Goal: Information Seeking & Learning: Learn about a topic

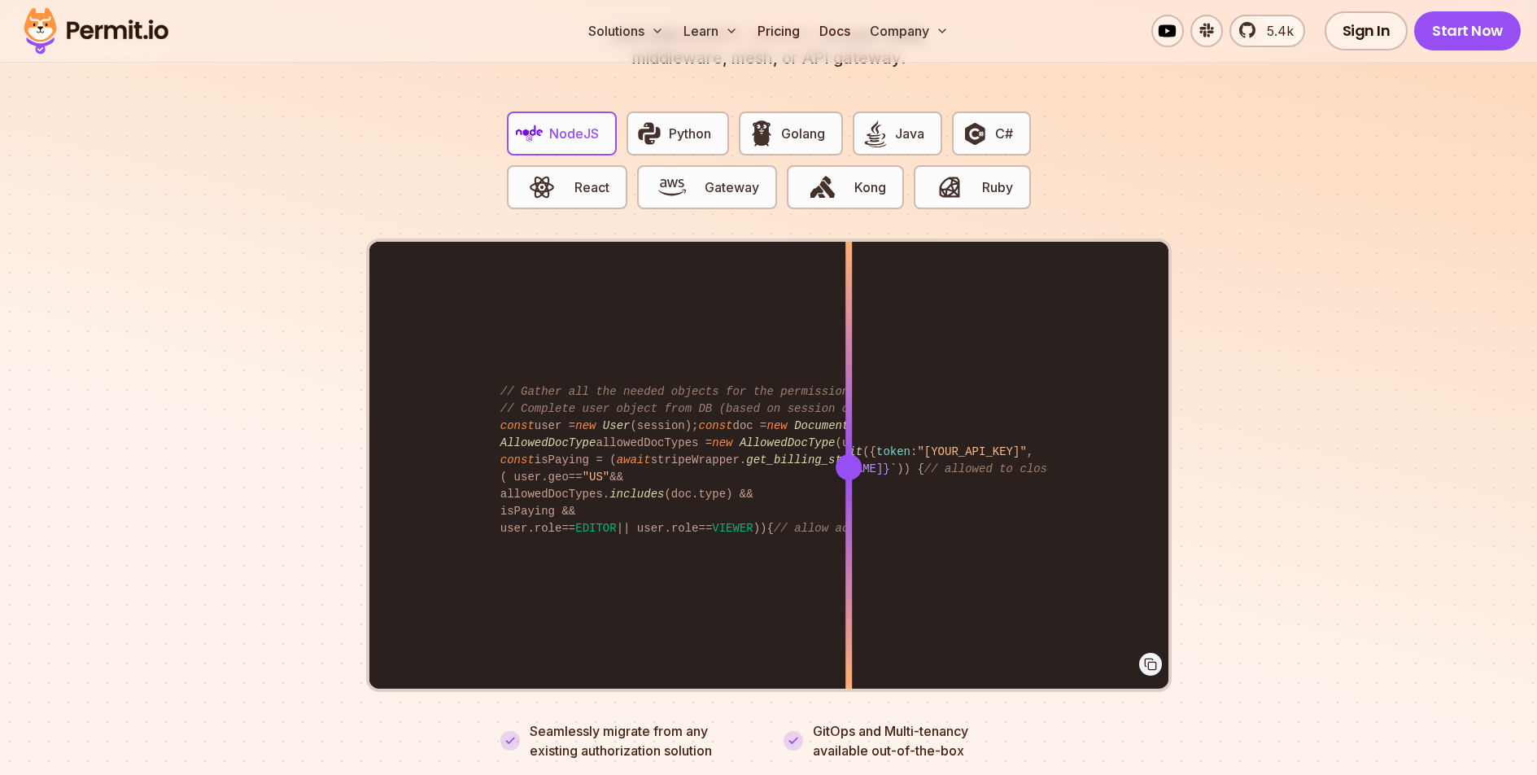
scroll to position [3315, 0]
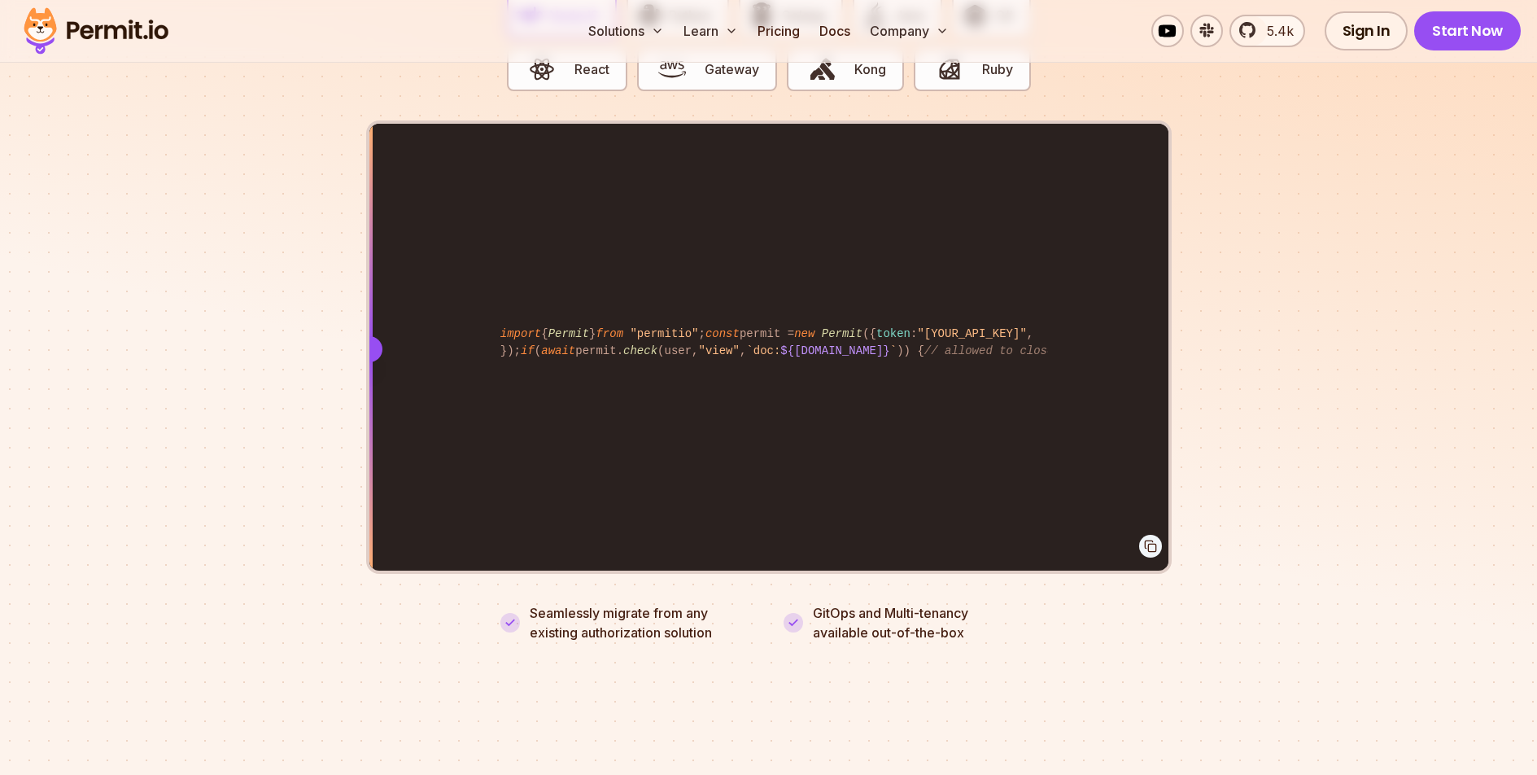
drag, startPoint x: 865, startPoint y: 324, endPoint x: 848, endPoint y: 229, distance: 95.9
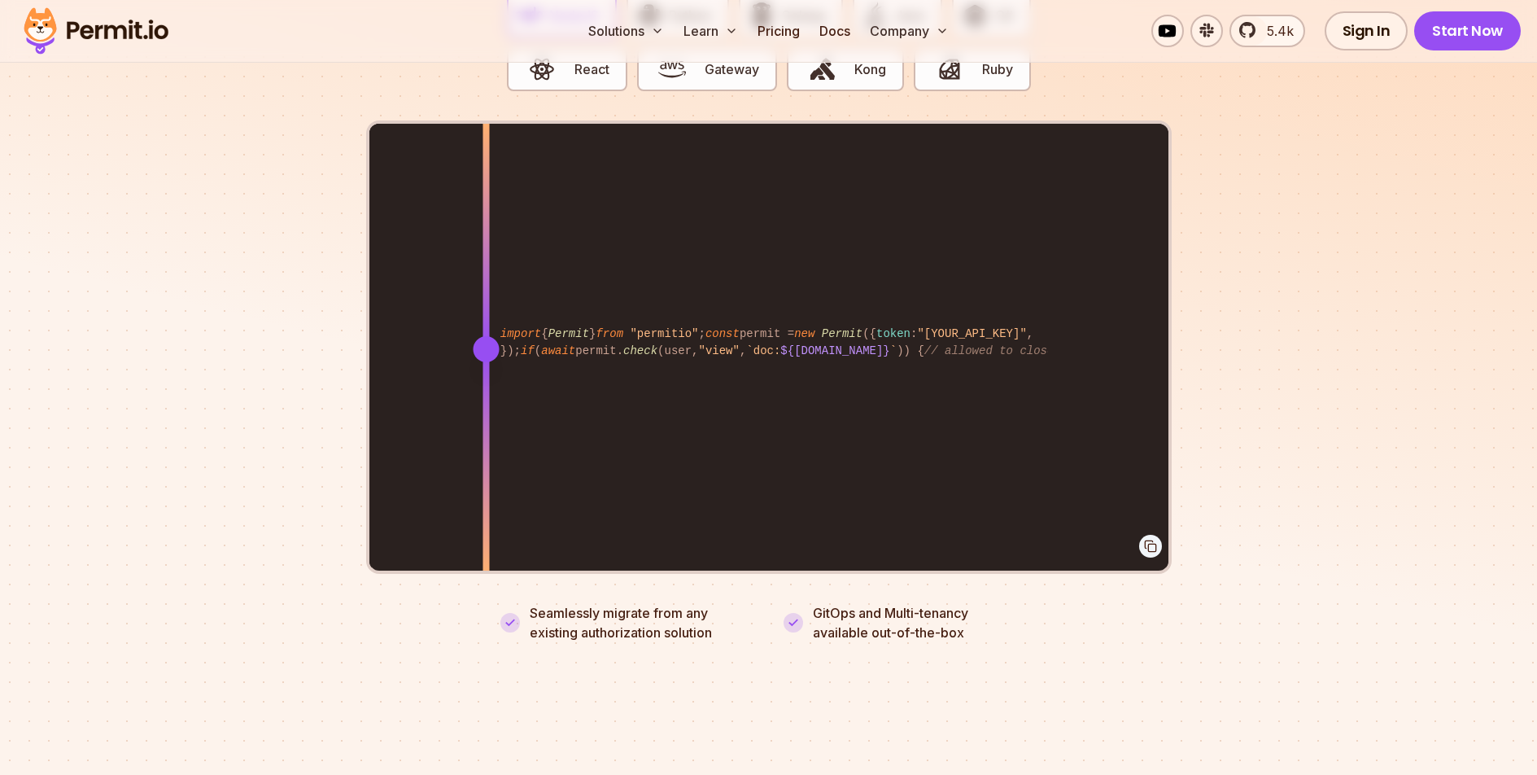
drag, startPoint x: 575, startPoint y: 295, endPoint x: 443, endPoint y: 382, distance: 158.0
click at [443, 382] on div "import { Permit } from "permitio" ; const permit = new Permit ({ token : "[YOUR…" at bounding box center [768, 348] width 799 height 449
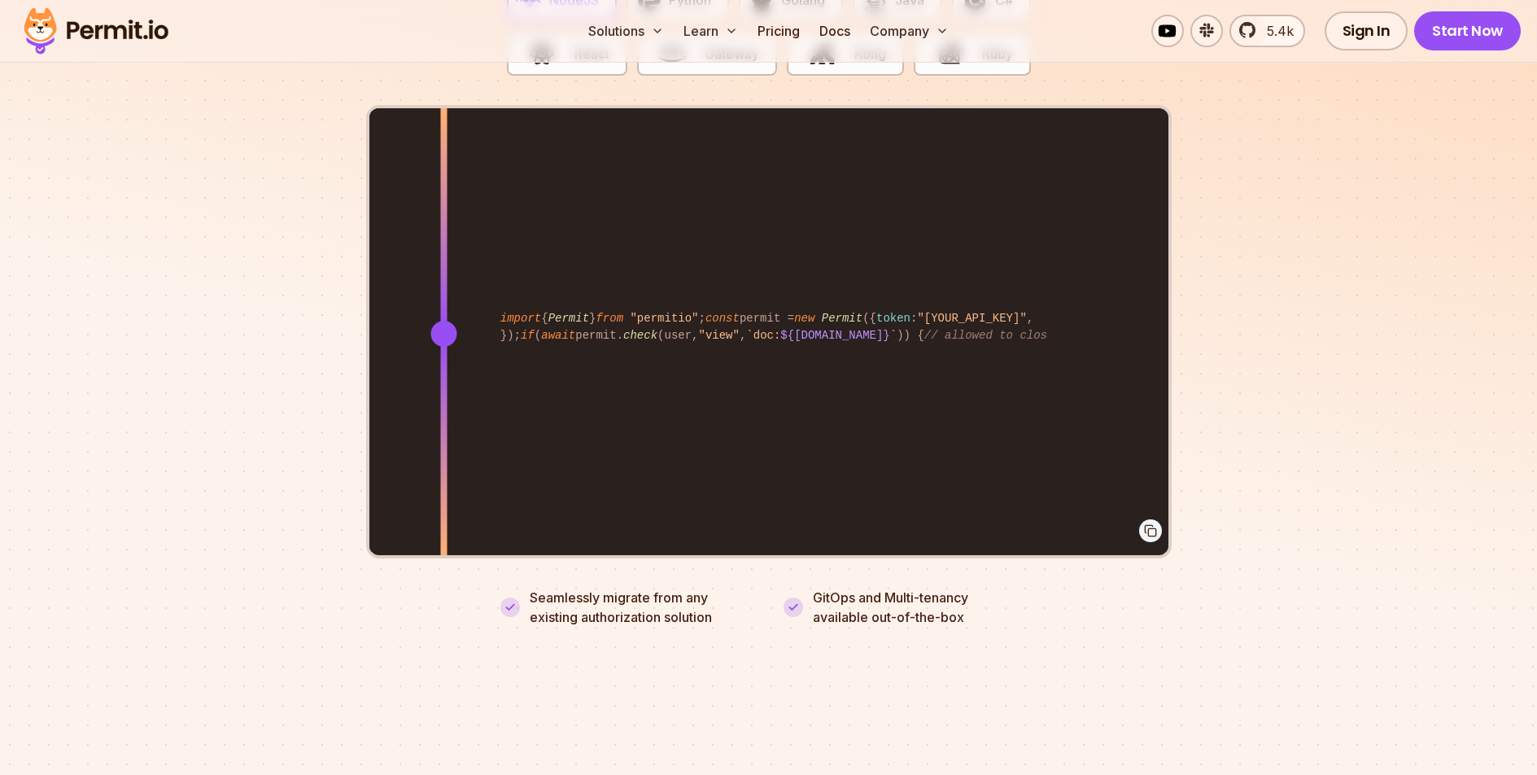
scroll to position [3338, 0]
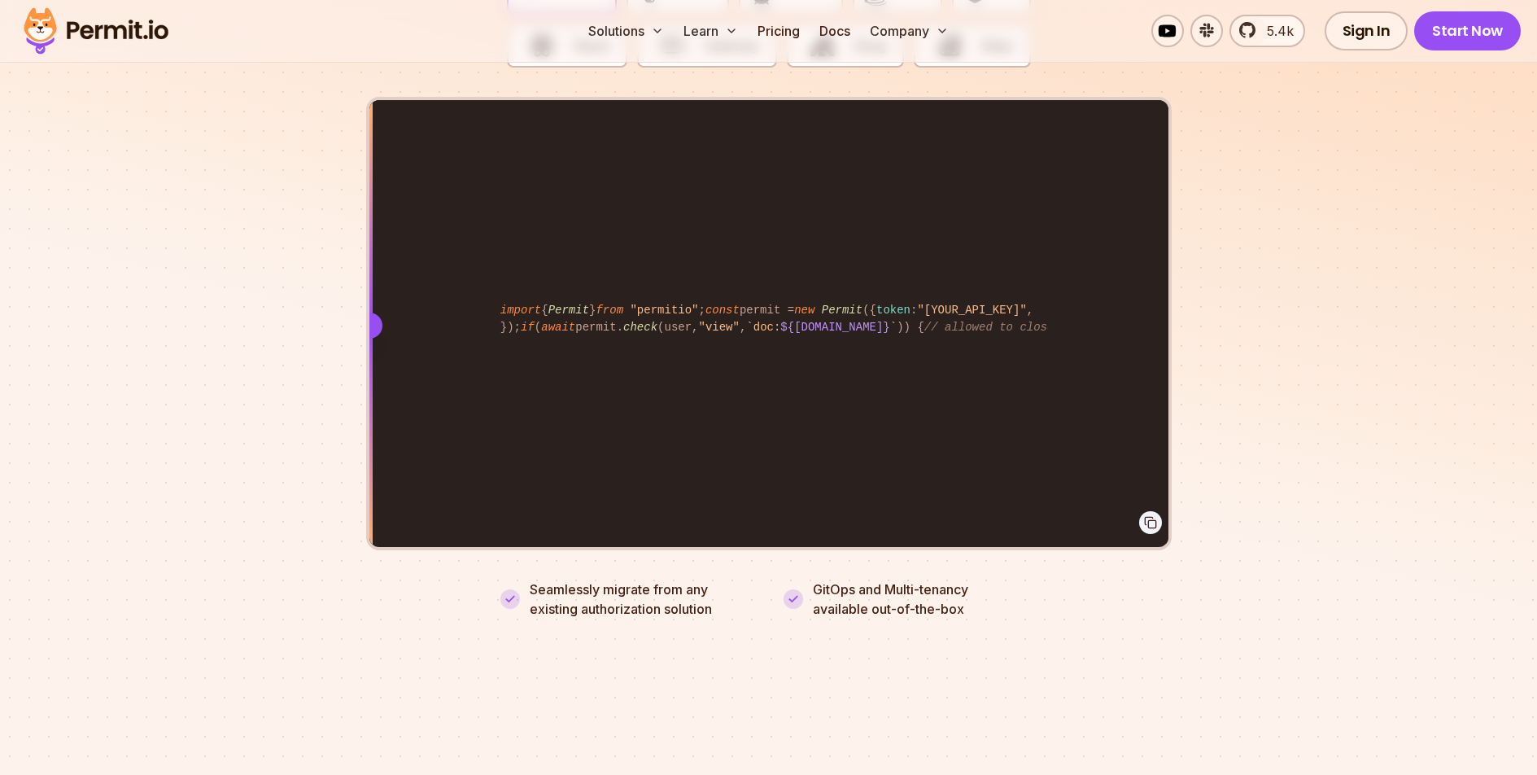
drag, startPoint x: 846, startPoint y: 338, endPoint x: 348, endPoint y: 434, distance: 507.1
click at [348, 434] on section "Fully functional authorization in 5 minutes Just add permit.check() to your cod…" at bounding box center [768, 188] width 1537 height 1016
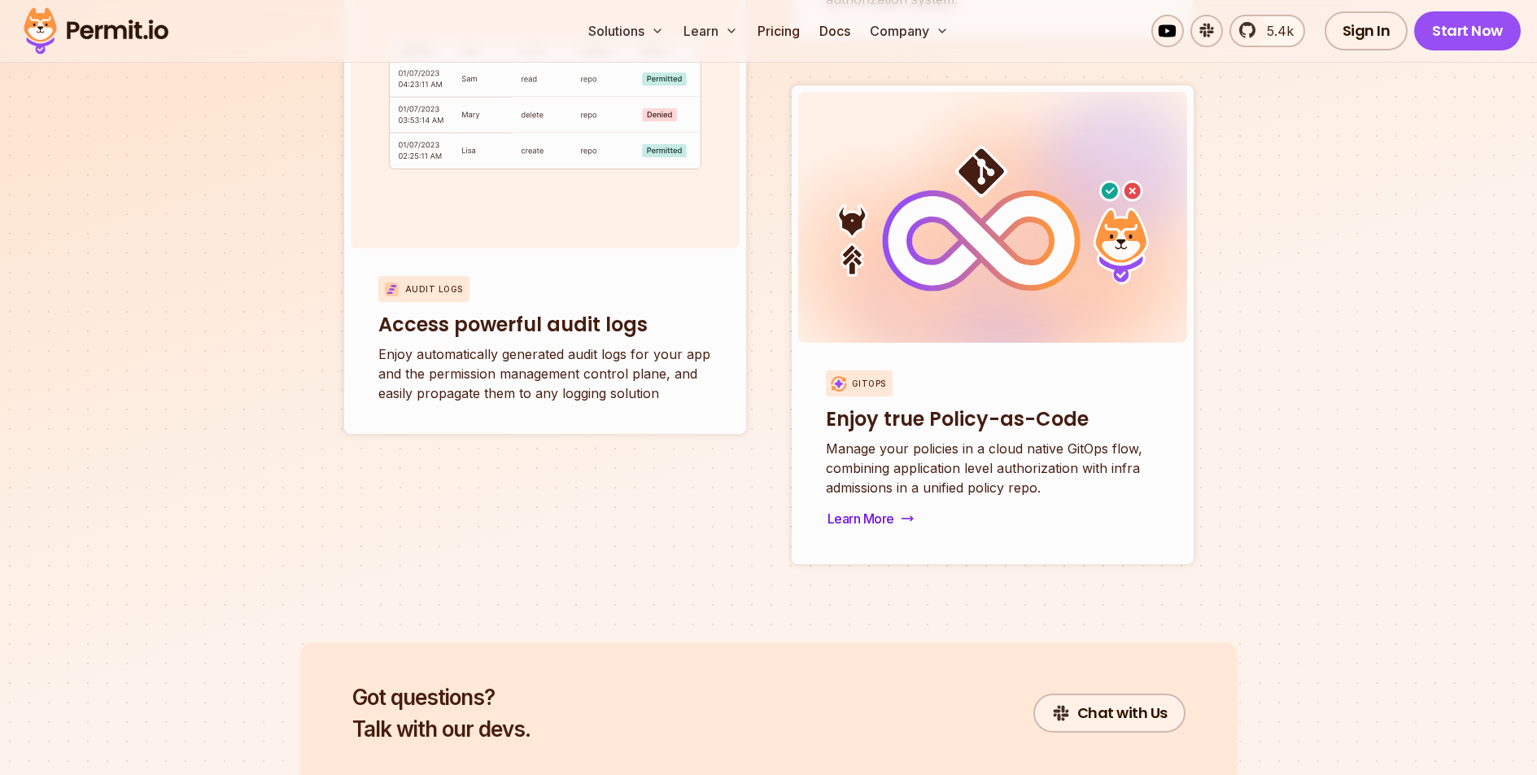
scroll to position [6207, 0]
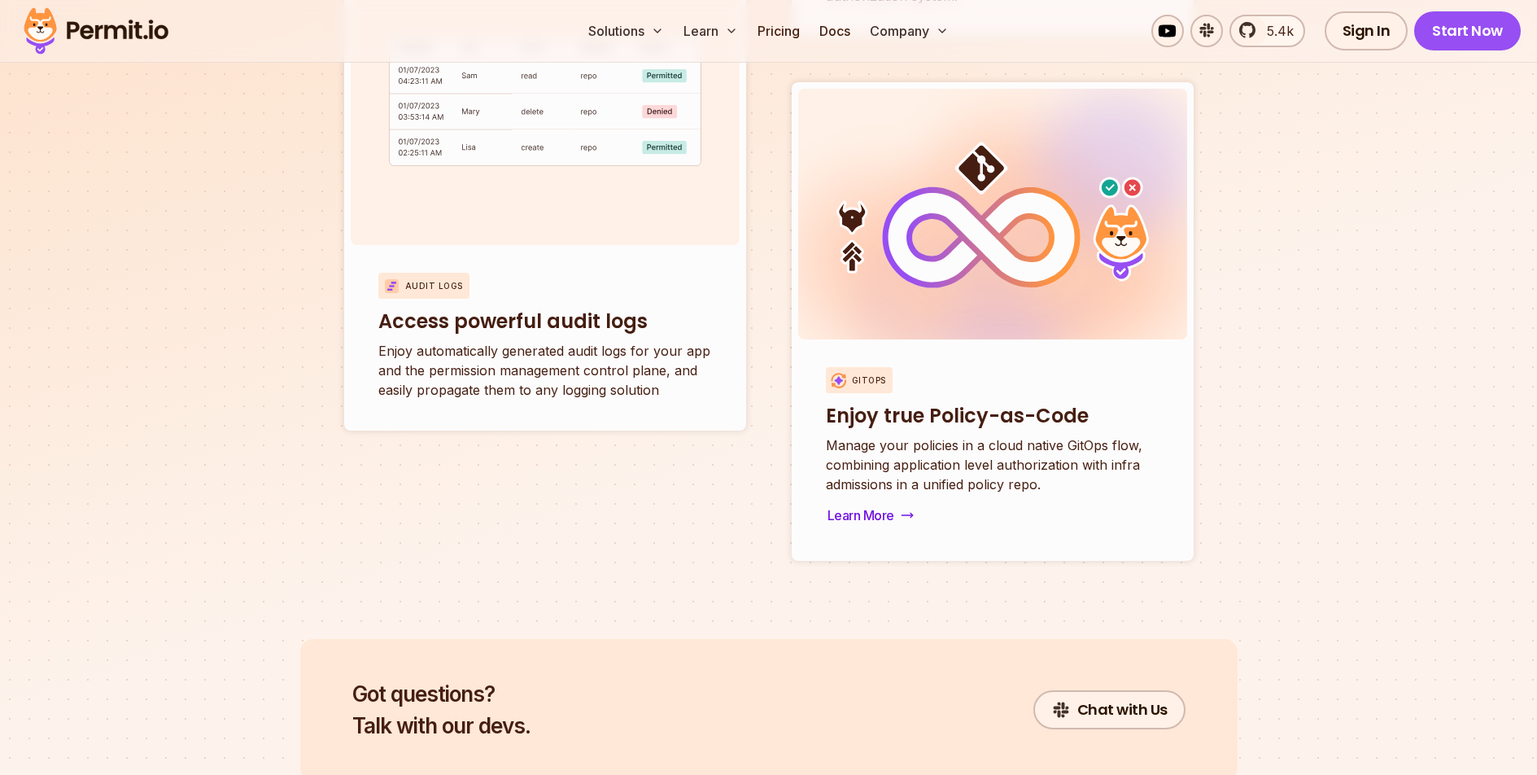
click at [865, 483] on div "Gitops Enjoy true Policy-as-Code Manage your policies in a cloud native GitOps …" at bounding box center [992, 446] width 389 height 215
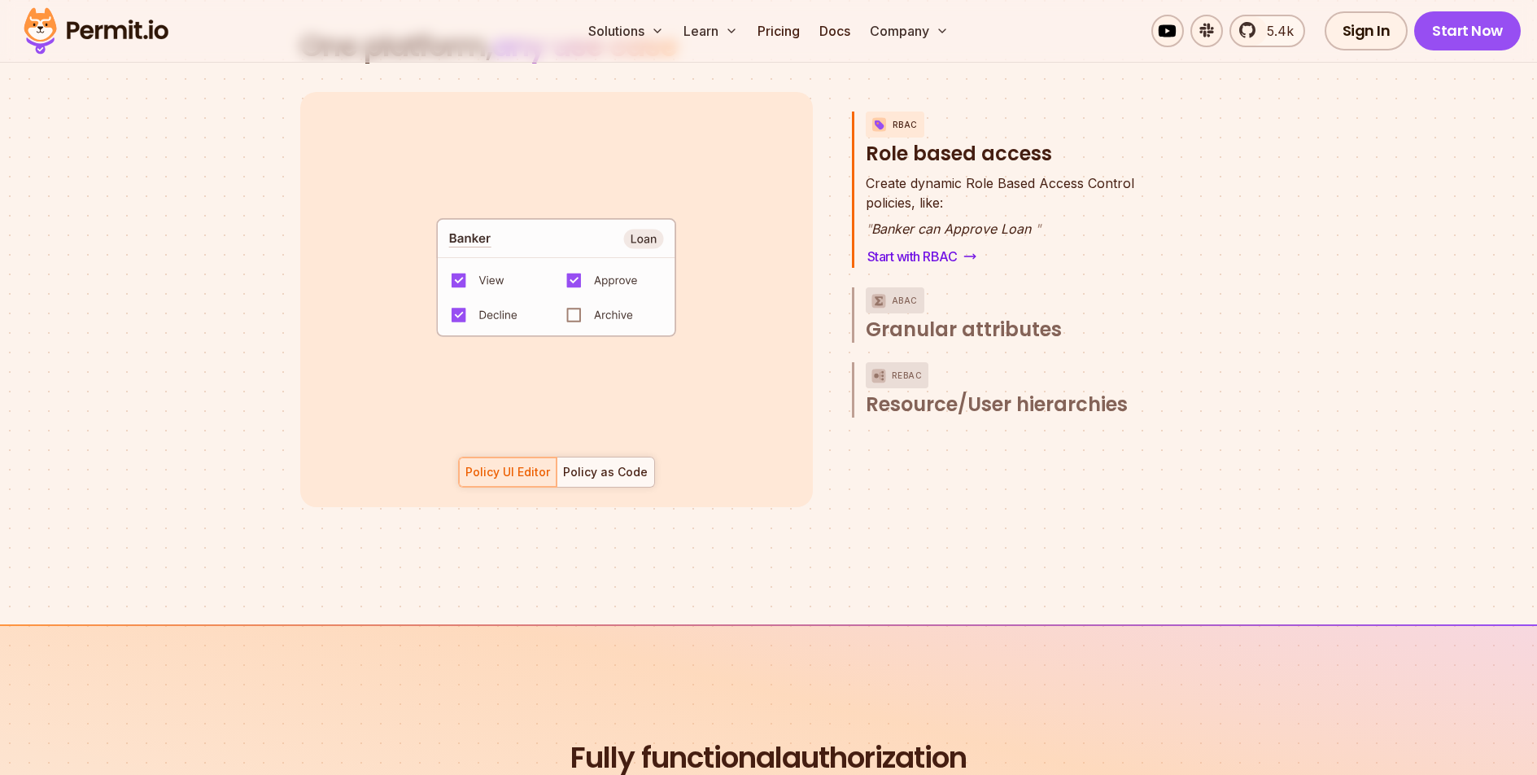
scroll to position [2918, 0]
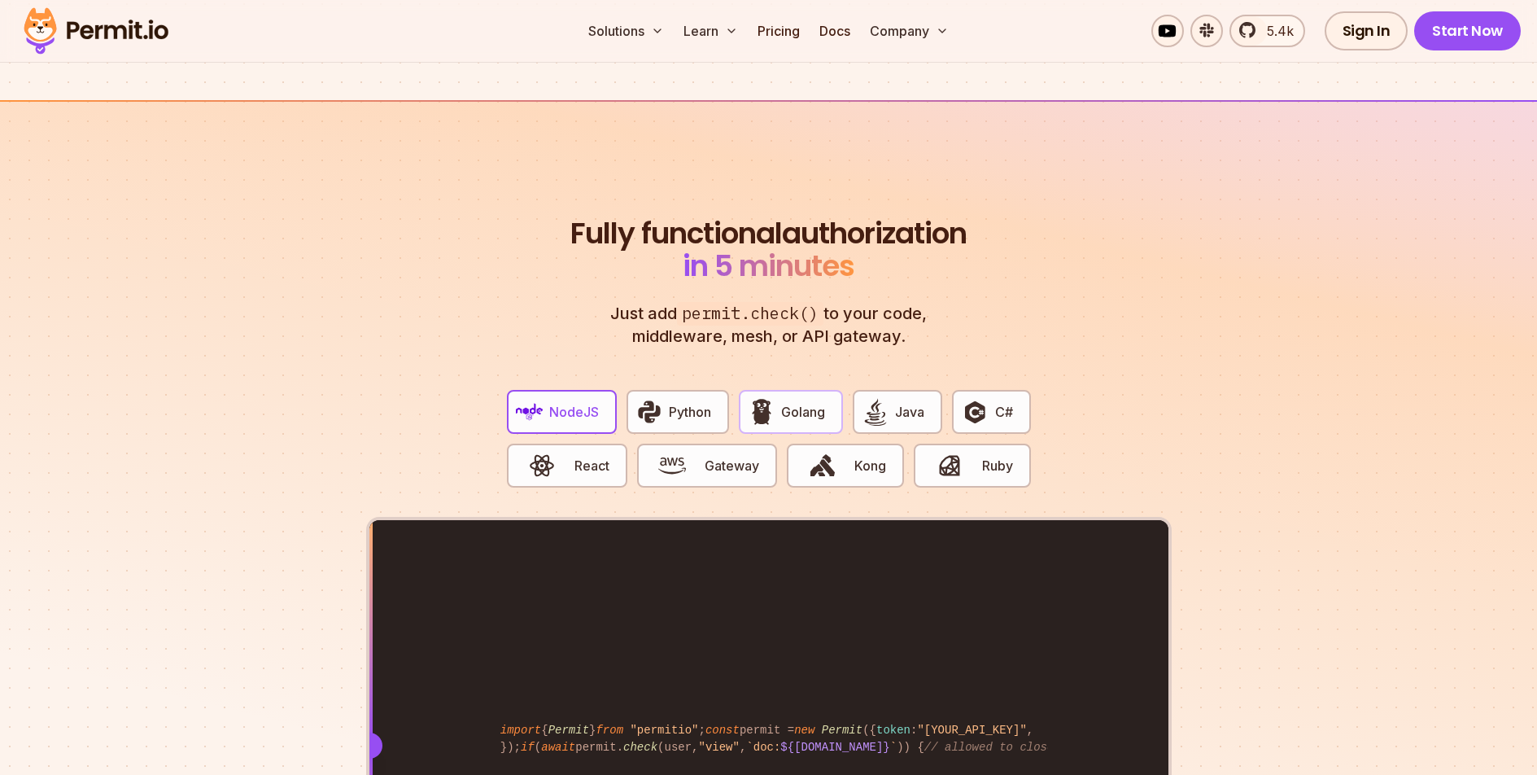
click at [807, 402] on span "Golang" at bounding box center [803, 412] width 44 height 20
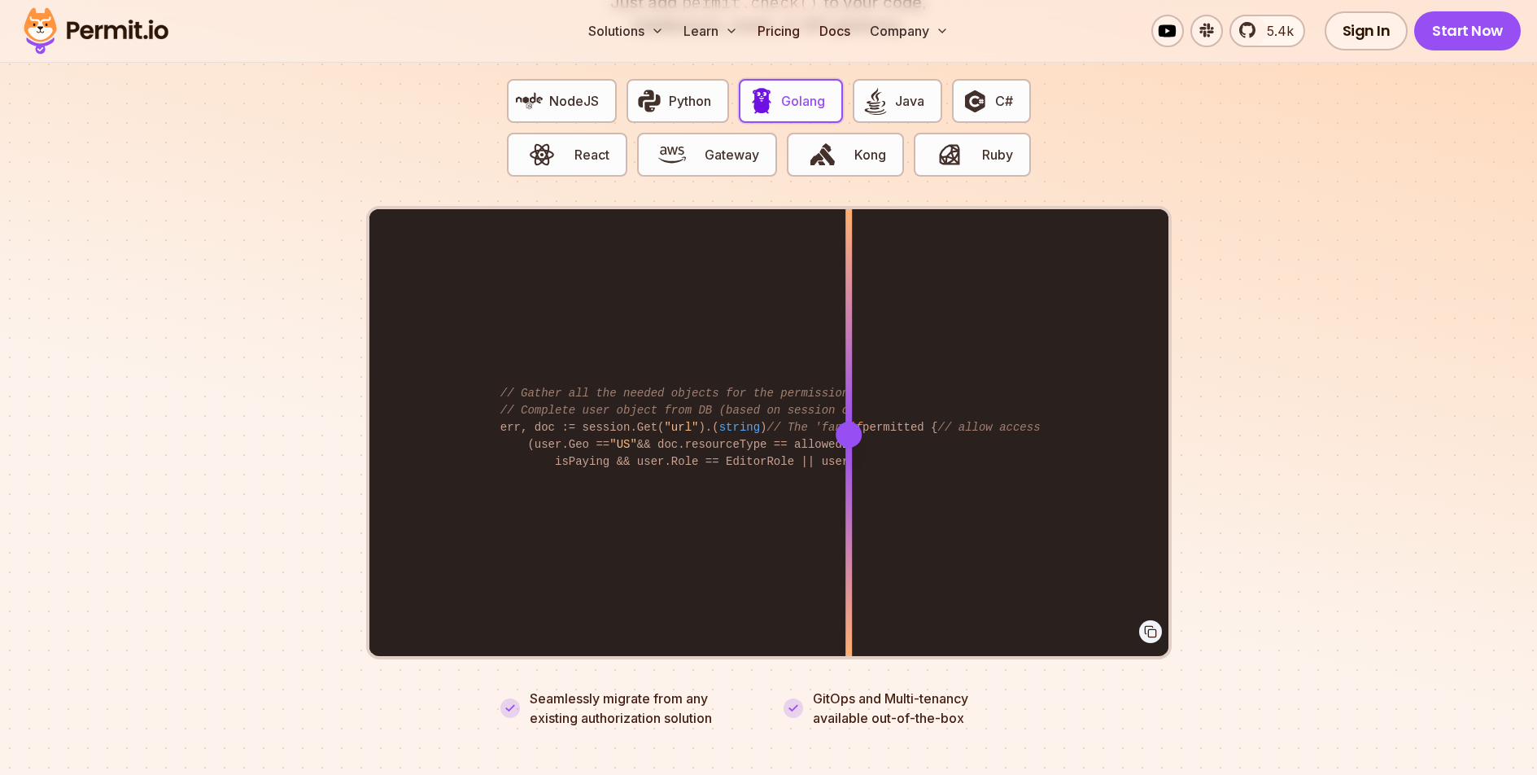
scroll to position [3236, 0]
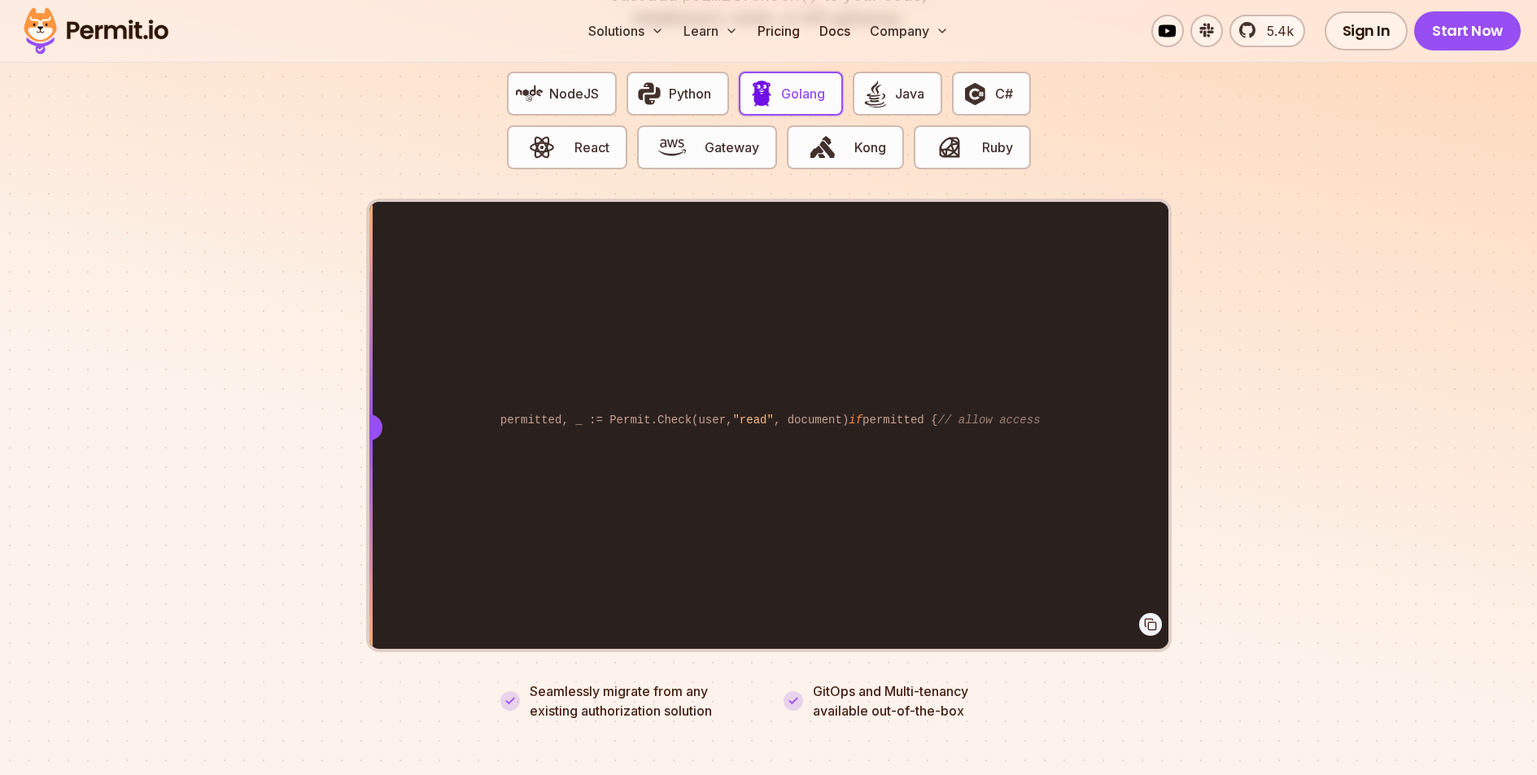
drag, startPoint x: 847, startPoint y: 412, endPoint x: 1262, endPoint y: 150, distance: 491.2
click at [3, 391] on section "Fully functional authorization in 5 minutes Just add permit.check() to your cod…" at bounding box center [768, 290] width 1537 height 1016
drag, startPoint x: 983, startPoint y: 395, endPoint x: 539, endPoint y: 355, distance: 446.0
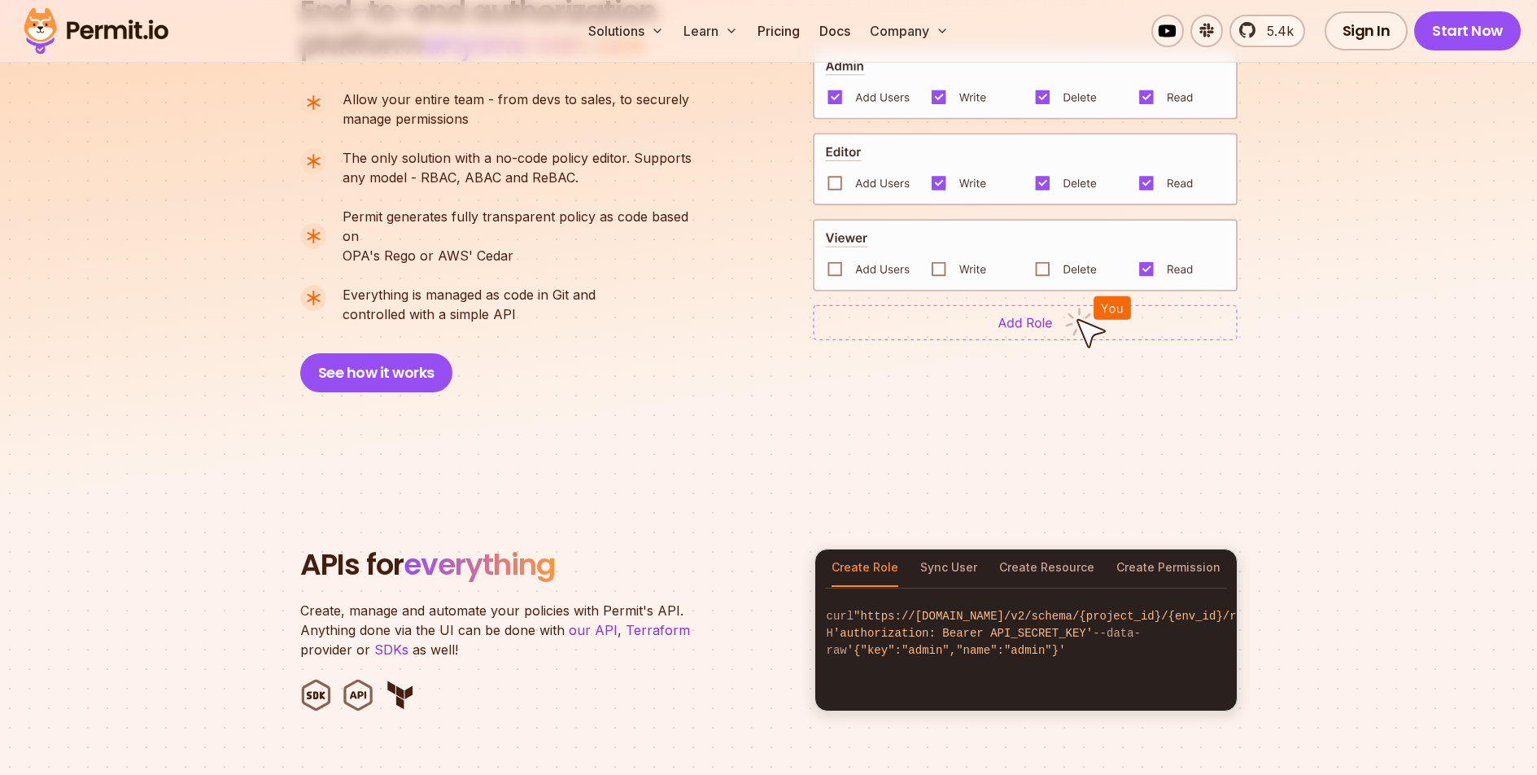
scroll to position [1813, 0]
